Goal: Task Accomplishment & Management: Manage account settings

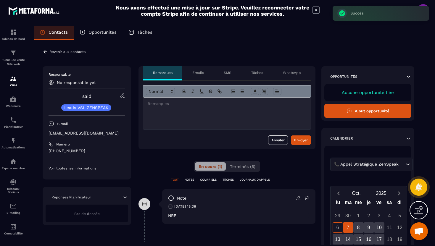
click at [45, 52] on icon at bounding box center [46, 51] width 4 height 3
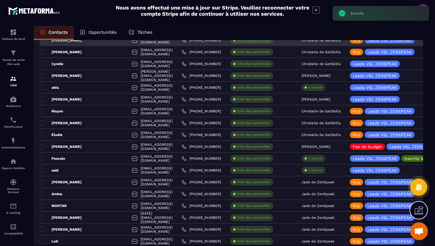
scroll to position [157, 0]
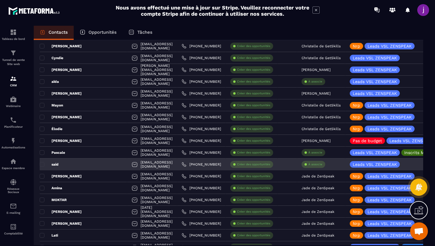
click at [321, 168] on div "À associe" at bounding box center [314, 164] width 24 height 7
click at [317, 166] on p "À associe" at bounding box center [315, 165] width 14 height 4
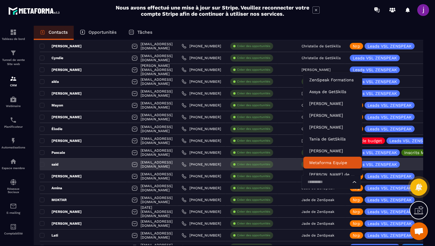
scroll to position [4, 0]
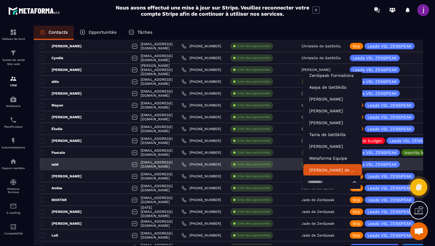
click at [319, 181] on input "Search for option" at bounding box center [329, 182] width 46 height 7
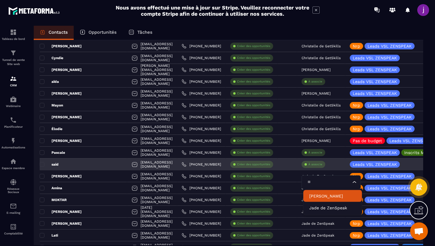
scroll to position [0, 0]
type input "****"
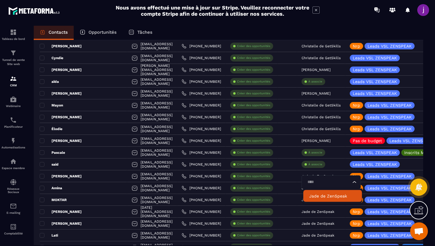
click at [322, 197] on p "Jade de ZenSpeak" at bounding box center [332, 196] width 47 height 6
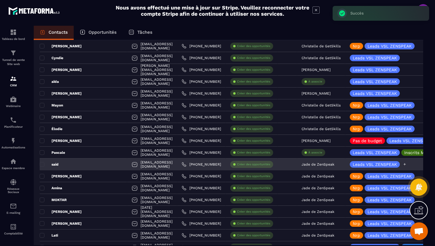
click at [407, 164] on icon at bounding box center [405, 165] width 4 height 4
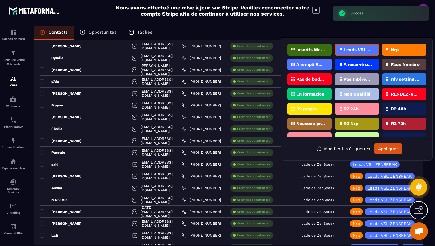
click at [407, 53] on div "Nrp" at bounding box center [404, 50] width 44 height 12
click at [381, 149] on button "Appliquer" at bounding box center [388, 148] width 28 height 11
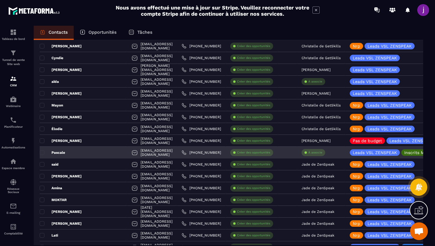
click at [74, 149] on div "Pascale" at bounding box center [84, 153] width 88 height 12
